Goal: Transaction & Acquisition: Purchase product/service

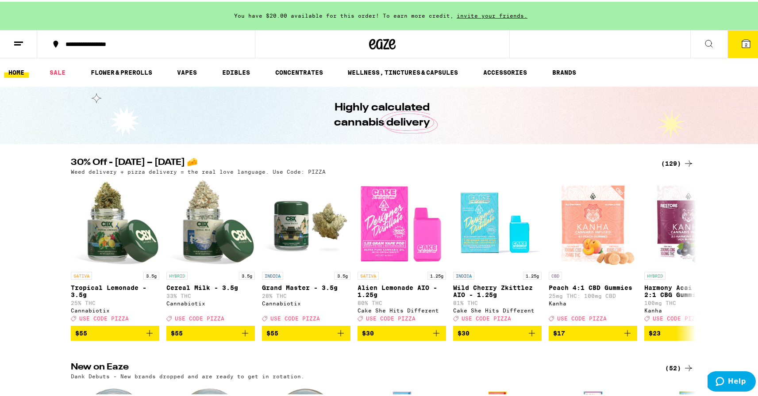
click at [742, 42] on icon at bounding box center [746, 42] width 8 height 8
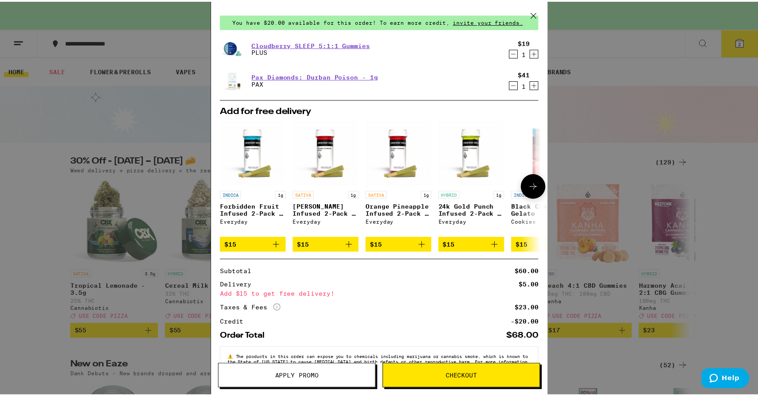
scroll to position [55, 0]
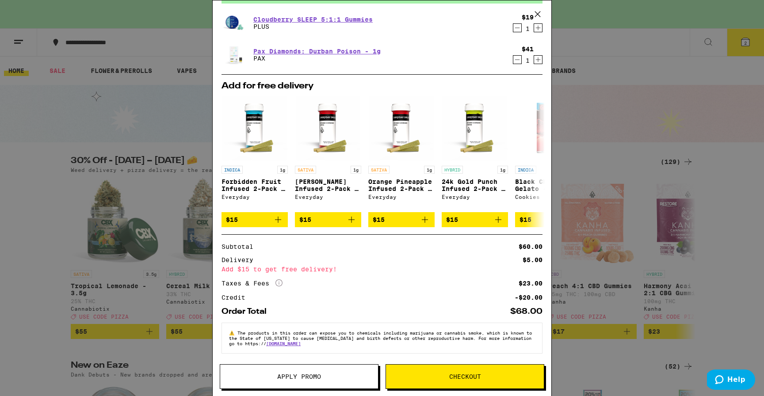
click at [474, 380] on span "Checkout" at bounding box center [465, 377] width 32 height 6
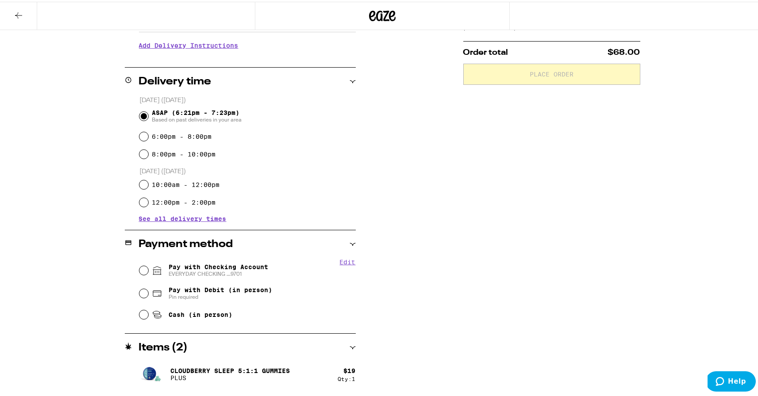
scroll to position [190, 0]
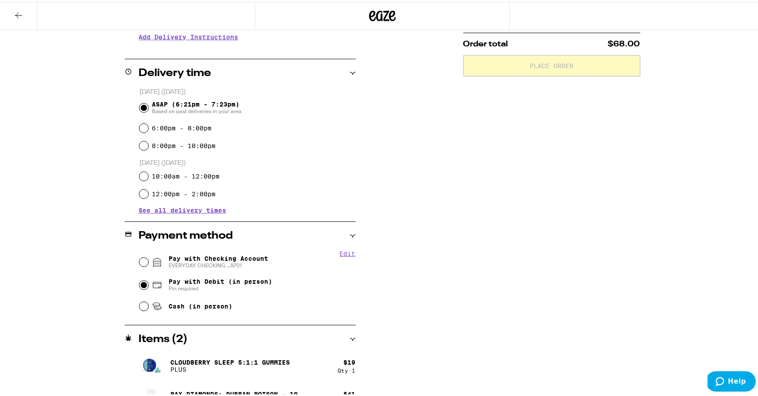
click at [142, 284] on input "Pay with Debit (in person) Pin required" at bounding box center [143, 283] width 9 height 9
radio input "true"
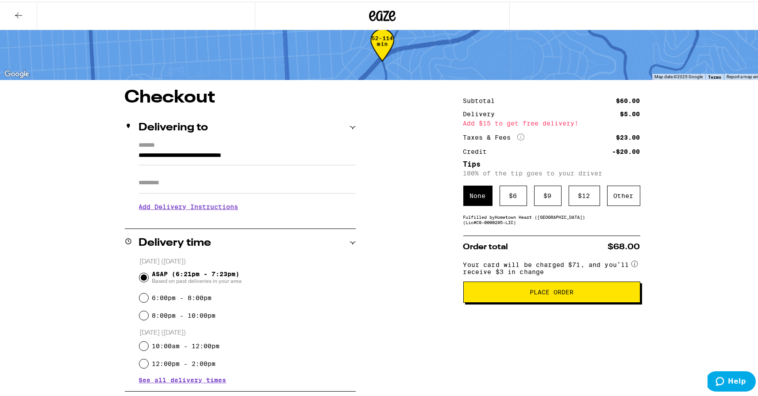
scroll to position [0, 0]
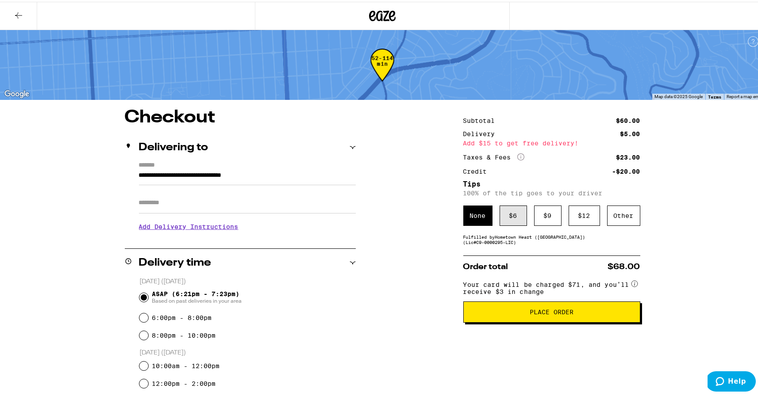
click at [514, 218] on div "$ 6" at bounding box center [512, 214] width 27 height 20
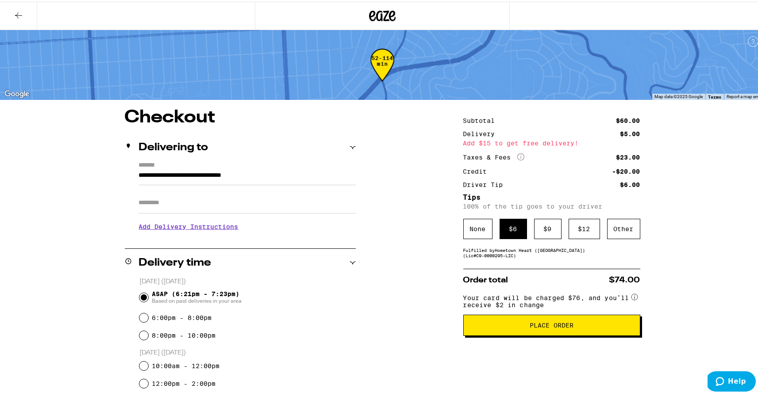
click at [234, 224] on h3 "Add Delivery Instructions" at bounding box center [247, 225] width 217 height 20
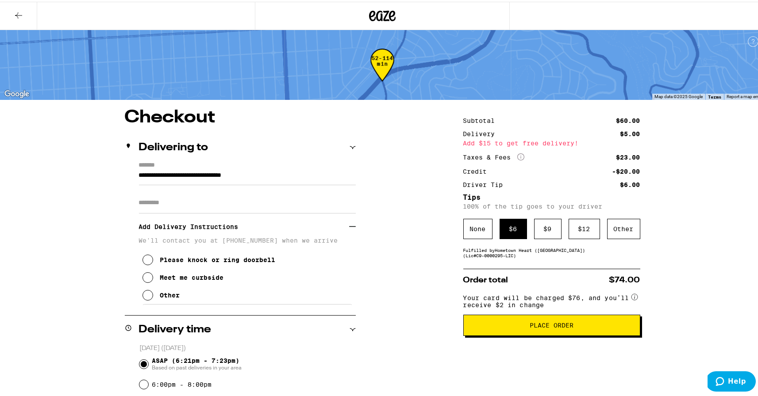
click at [167, 296] on div "Other" at bounding box center [170, 293] width 20 height 7
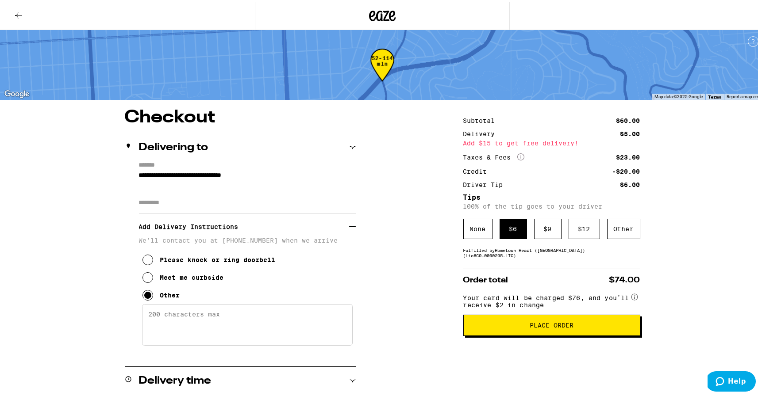
click at [183, 320] on textarea "Enter any other delivery instructions you want driver to know" at bounding box center [247, 324] width 211 height 42
type textarea "APT entrance between [PERSON_NAME] Real Estate and Roti Indian. Call/text if yo…"
click at [509, 325] on button "Place Order" at bounding box center [551, 323] width 177 height 21
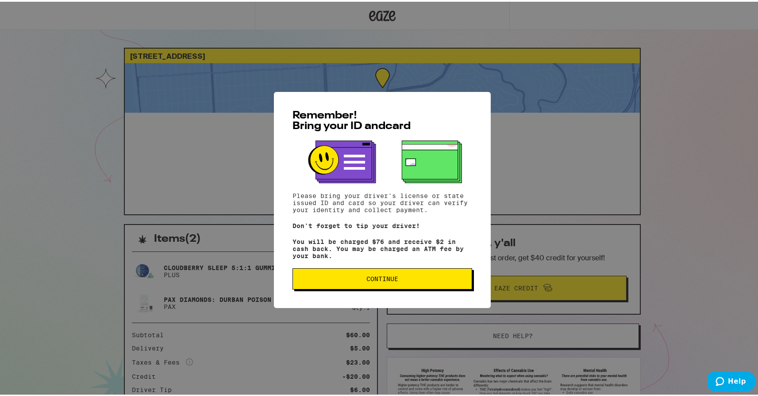
click at [438, 286] on button "Continue" at bounding box center [382, 277] width 180 height 21
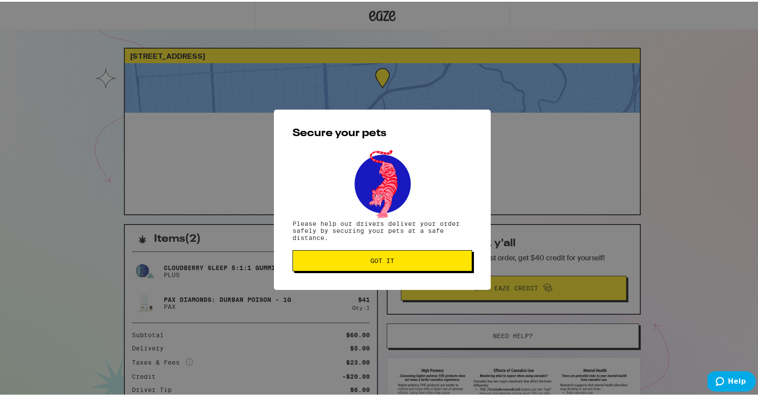
click at [444, 267] on button "Got it" at bounding box center [382, 259] width 180 height 21
